Goal: Task Accomplishment & Management: Use online tool/utility

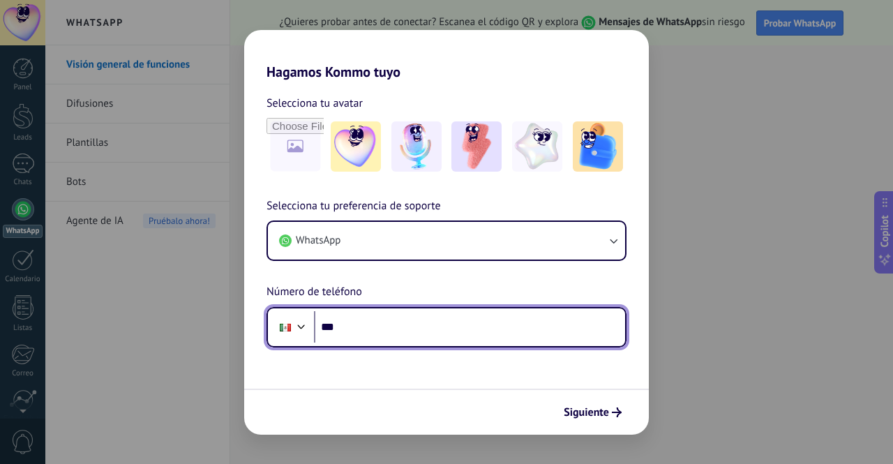
click at [418, 326] on input "***" at bounding box center [469, 327] width 311 height 32
type input "**********"
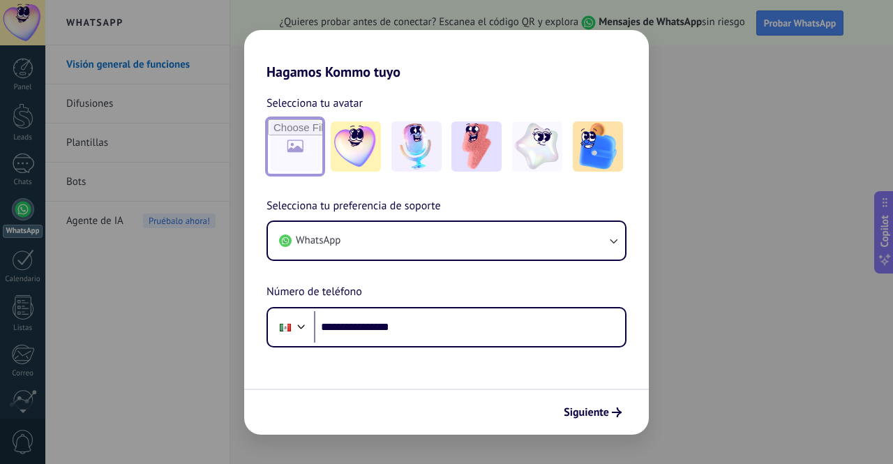
click at [292, 158] on input "file" at bounding box center [295, 146] width 54 height 54
type input "**********"
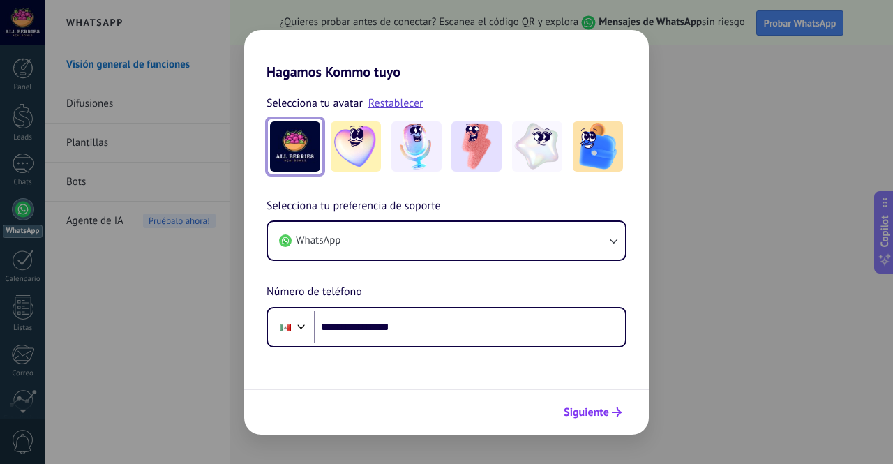
click at [593, 408] on span "Siguiente" at bounding box center [586, 413] width 45 height 10
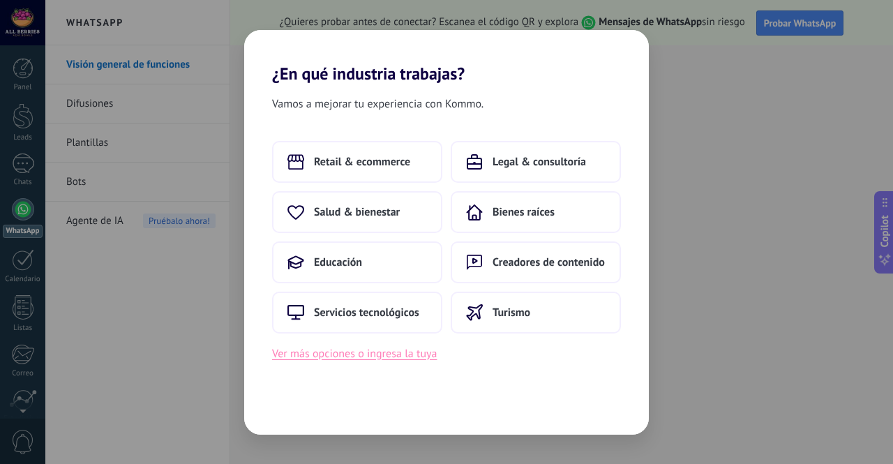
click at [374, 353] on button "Ver más opciones o ingresa la tuya" at bounding box center [354, 354] width 165 height 18
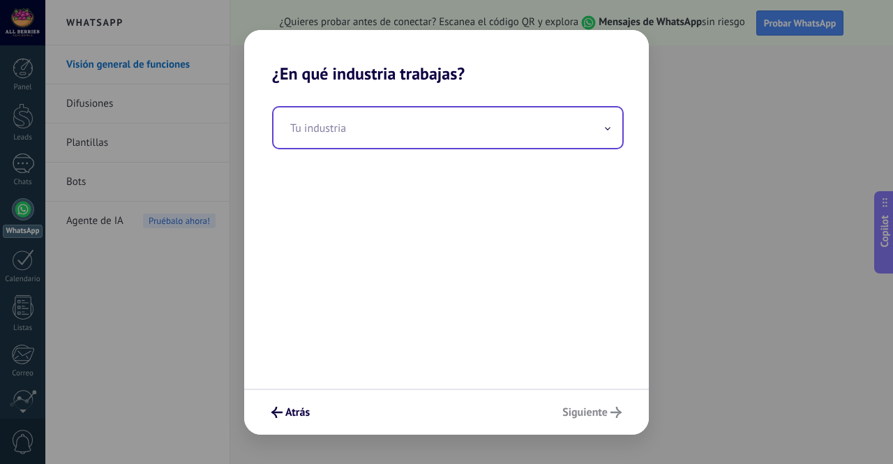
click at [360, 130] on input "text" at bounding box center [448, 127] width 349 height 40
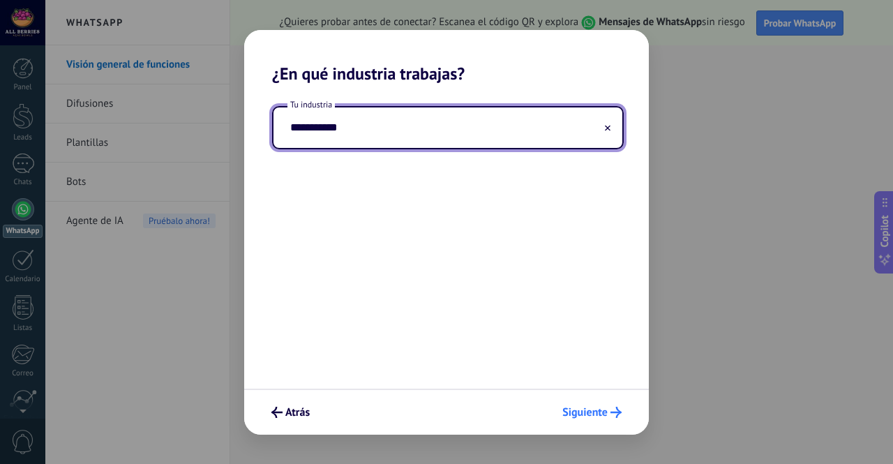
type input "**********"
click at [602, 417] on span "Siguiente" at bounding box center [585, 413] width 45 height 10
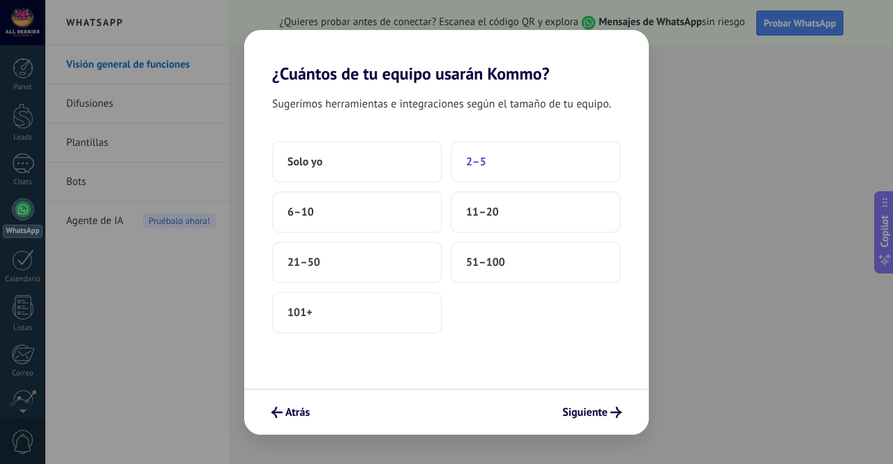
click at [516, 167] on button "2–5" at bounding box center [536, 162] width 170 height 42
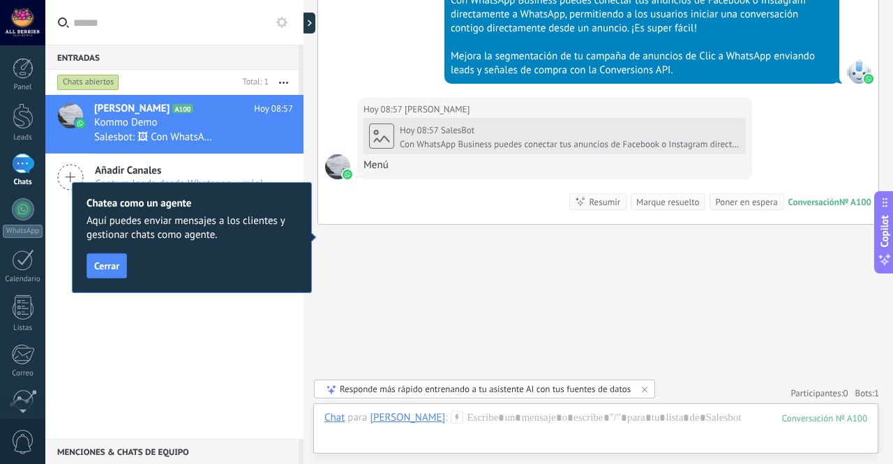
scroll to position [1213, 0]
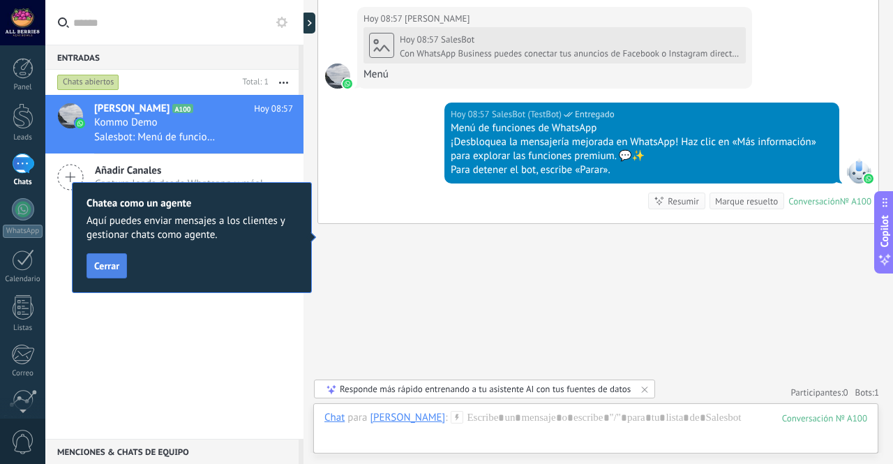
click at [98, 272] on button "Cerrar" at bounding box center [107, 265] width 40 height 25
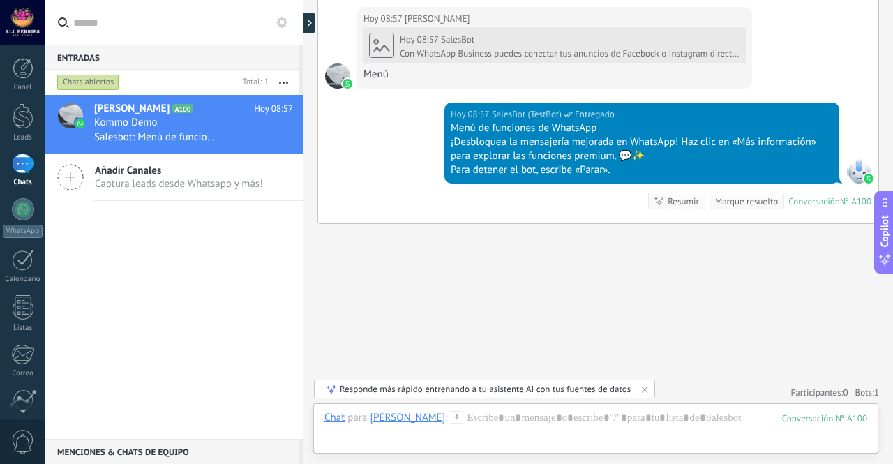
click at [71, 182] on icon at bounding box center [70, 177] width 27 height 27
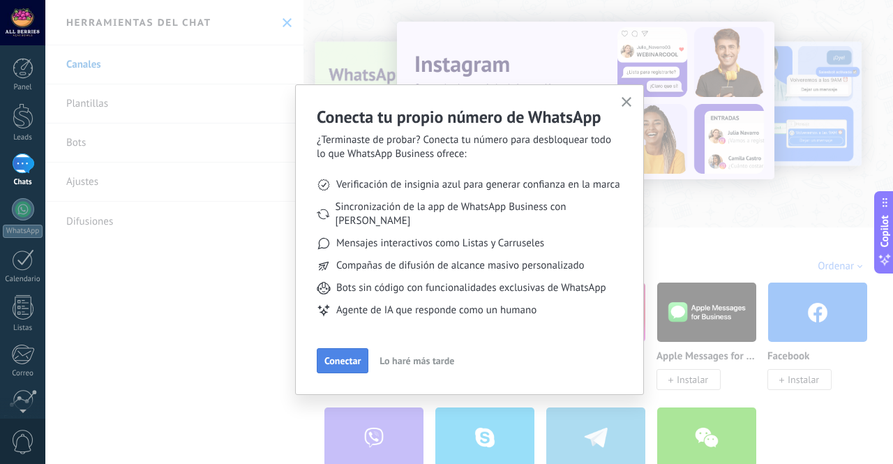
click at [347, 356] on span "Conectar" at bounding box center [343, 361] width 36 height 10
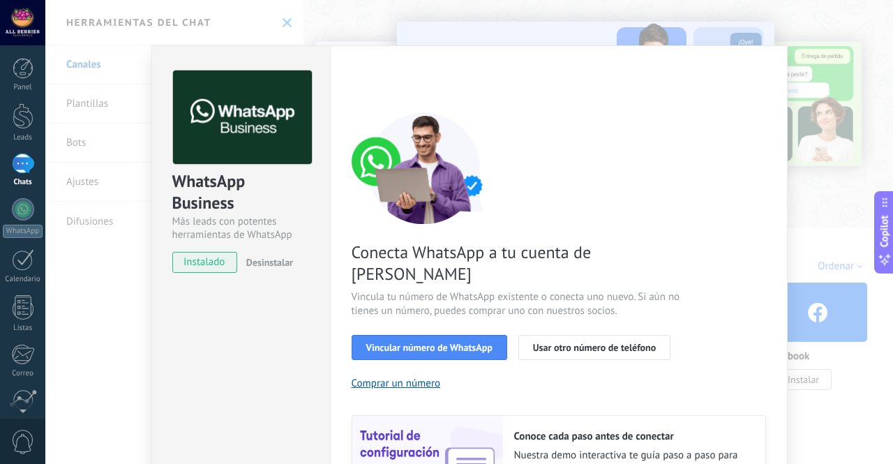
click at [72, 104] on div "WhatsApp Business Más leads con potentes herramientas de WhatsApp instalado Des…" at bounding box center [469, 232] width 848 height 464
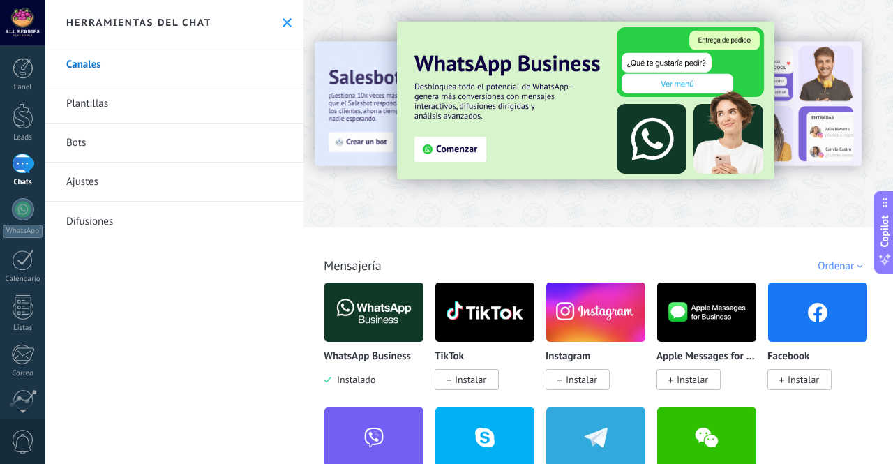
click at [107, 99] on link "Plantillas" at bounding box center [174, 103] width 258 height 39
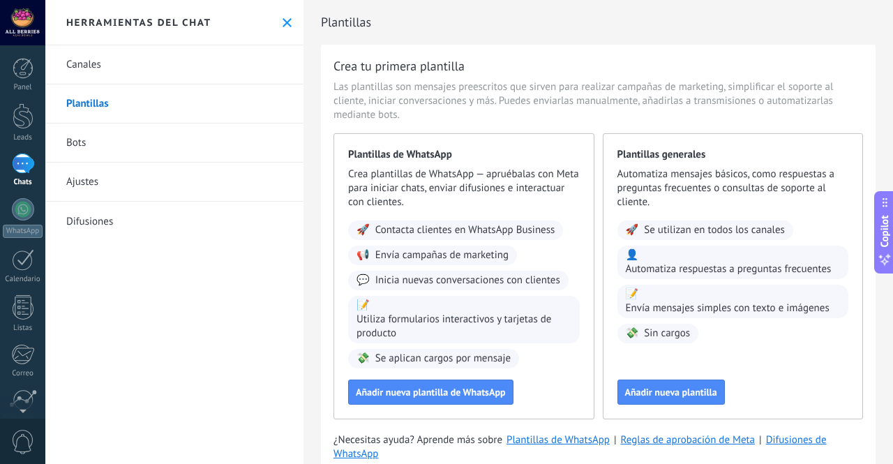
click at [154, 146] on link "Bots" at bounding box center [174, 143] width 258 height 39
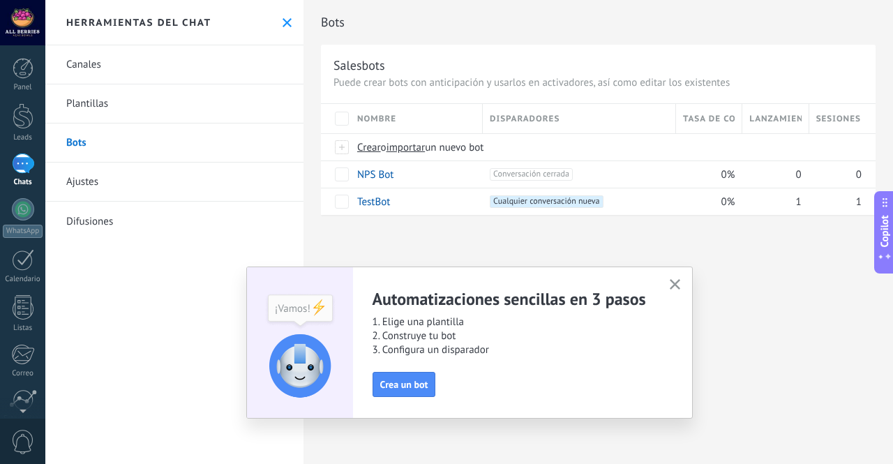
click at [285, 21] on icon at bounding box center [287, 22] width 9 height 9
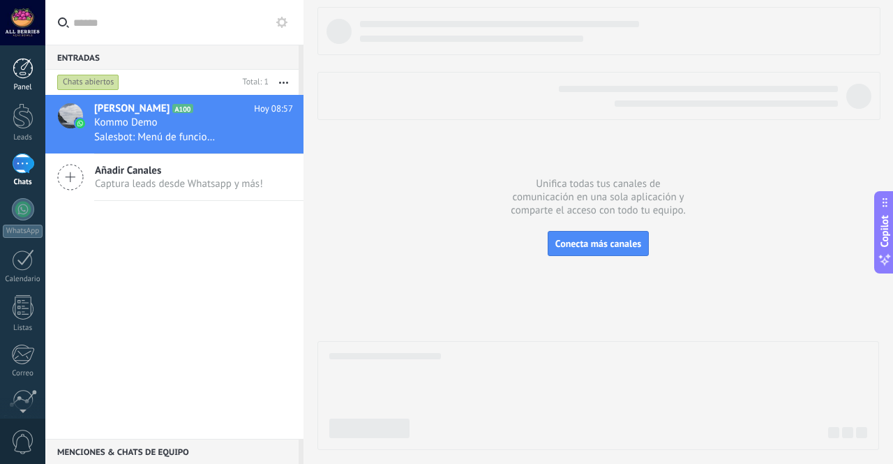
click at [27, 66] on div at bounding box center [23, 68] width 21 height 21
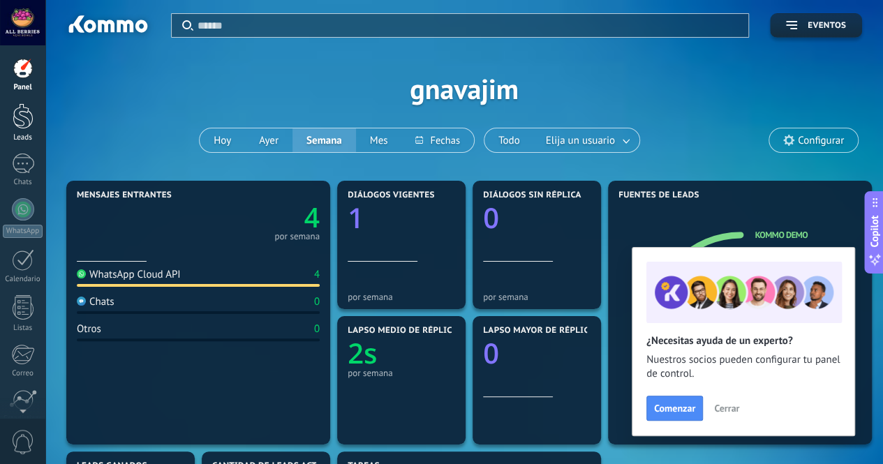
click at [22, 116] on div at bounding box center [23, 116] width 21 height 26
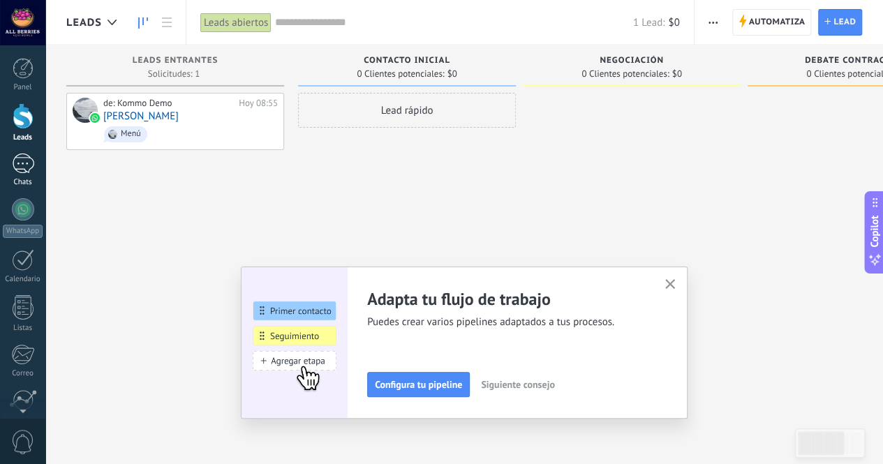
click at [27, 167] on div "1" at bounding box center [23, 164] width 22 height 20
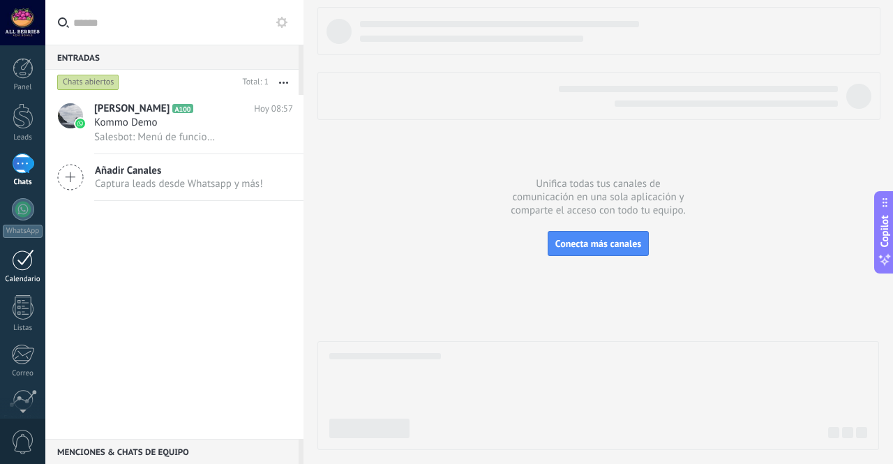
click at [27, 253] on div at bounding box center [23, 260] width 22 height 22
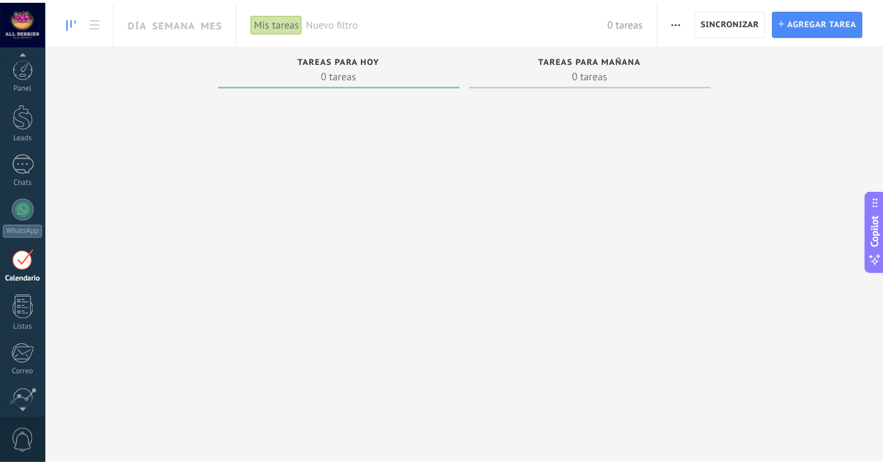
scroll to position [115, 0]
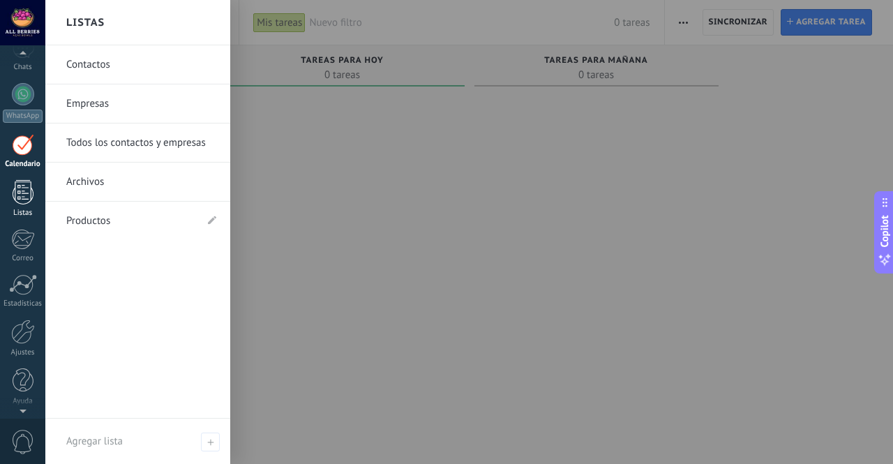
click at [22, 195] on div at bounding box center [23, 192] width 21 height 24
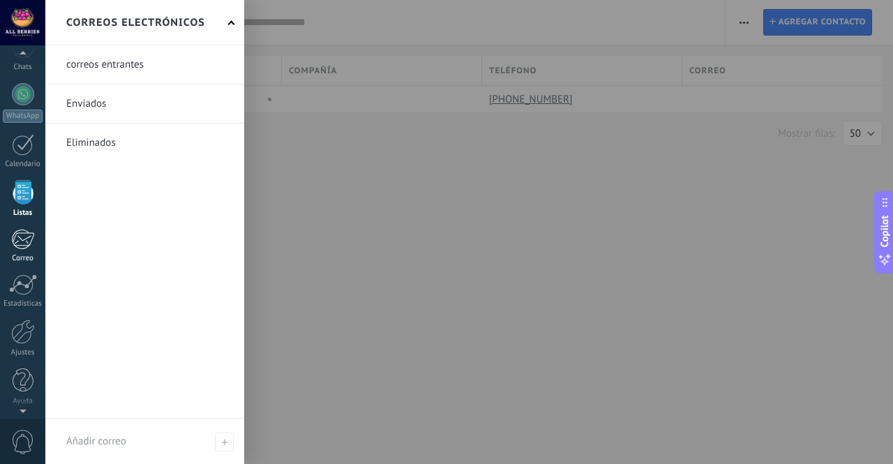
click at [25, 237] on div at bounding box center [22, 239] width 23 height 21
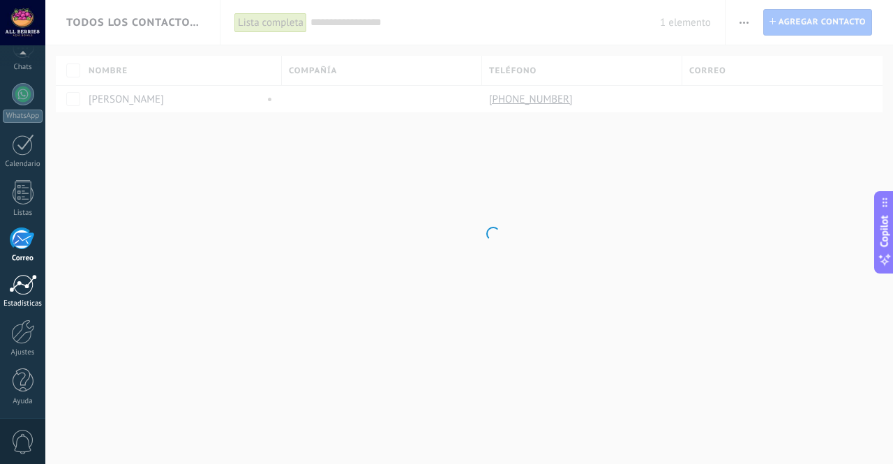
click at [35, 283] on div at bounding box center [23, 284] width 28 height 21
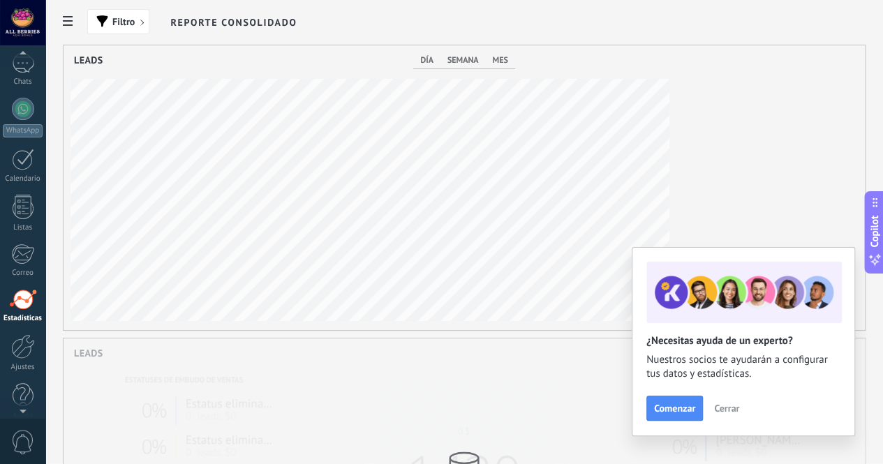
scroll to position [697658, 697326]
click at [22, 27] on div at bounding box center [22, 22] width 45 height 45
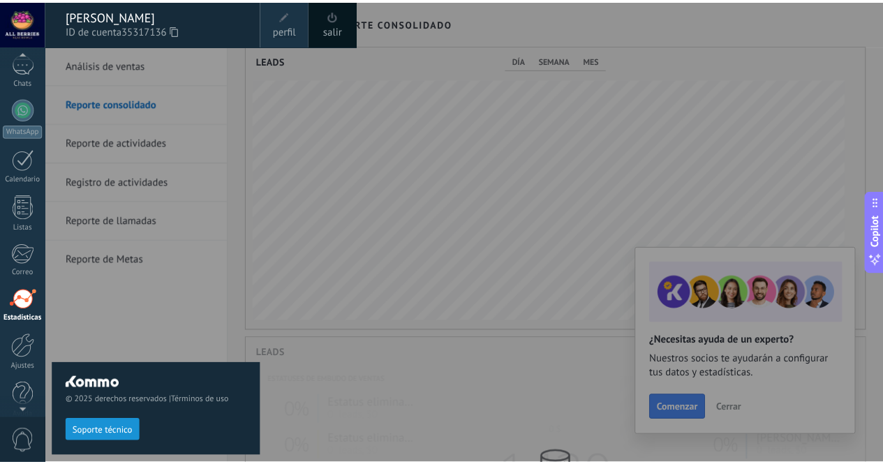
scroll to position [285, 616]
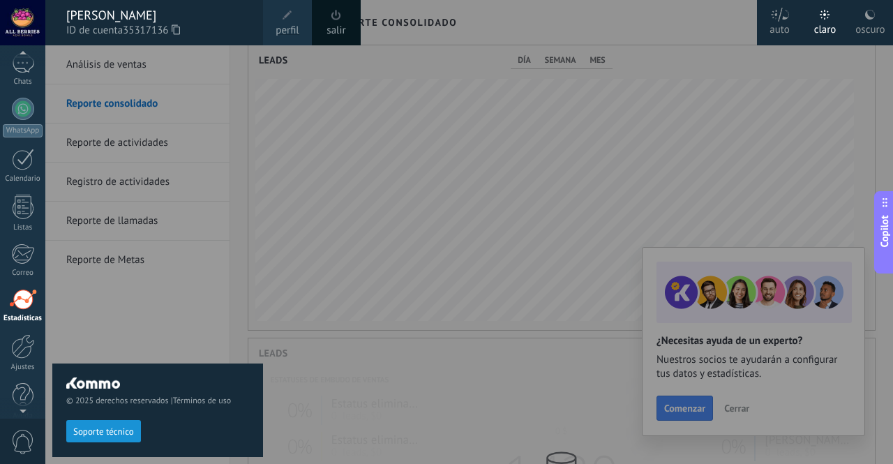
click at [556, 156] on div at bounding box center [491, 232] width 893 height 464
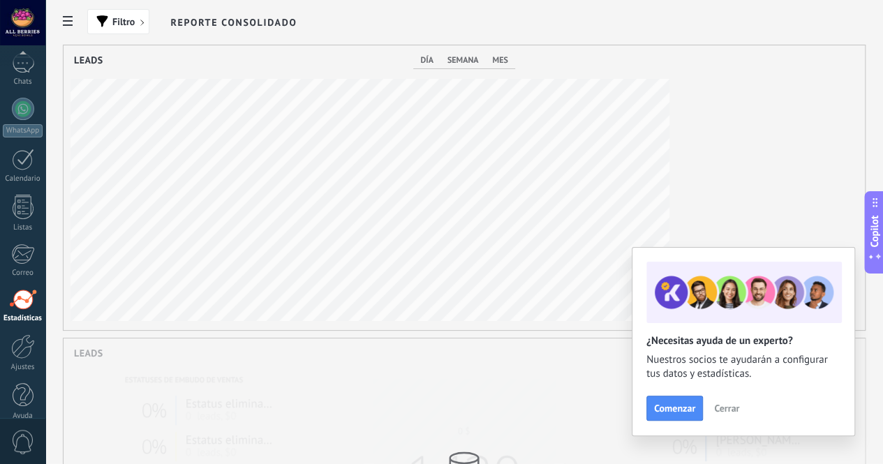
scroll to position [115, 0]
